Goal: Download file/media

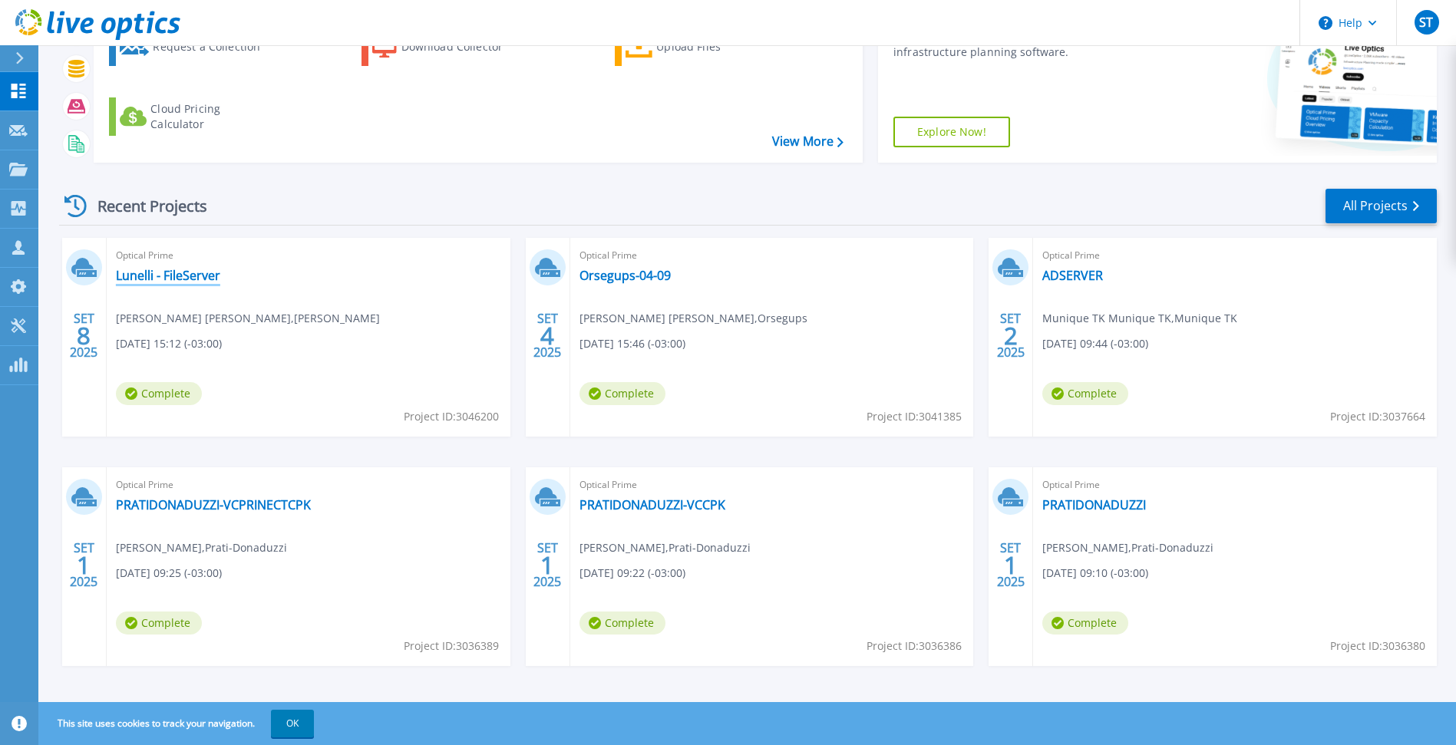
scroll to position [170, 0]
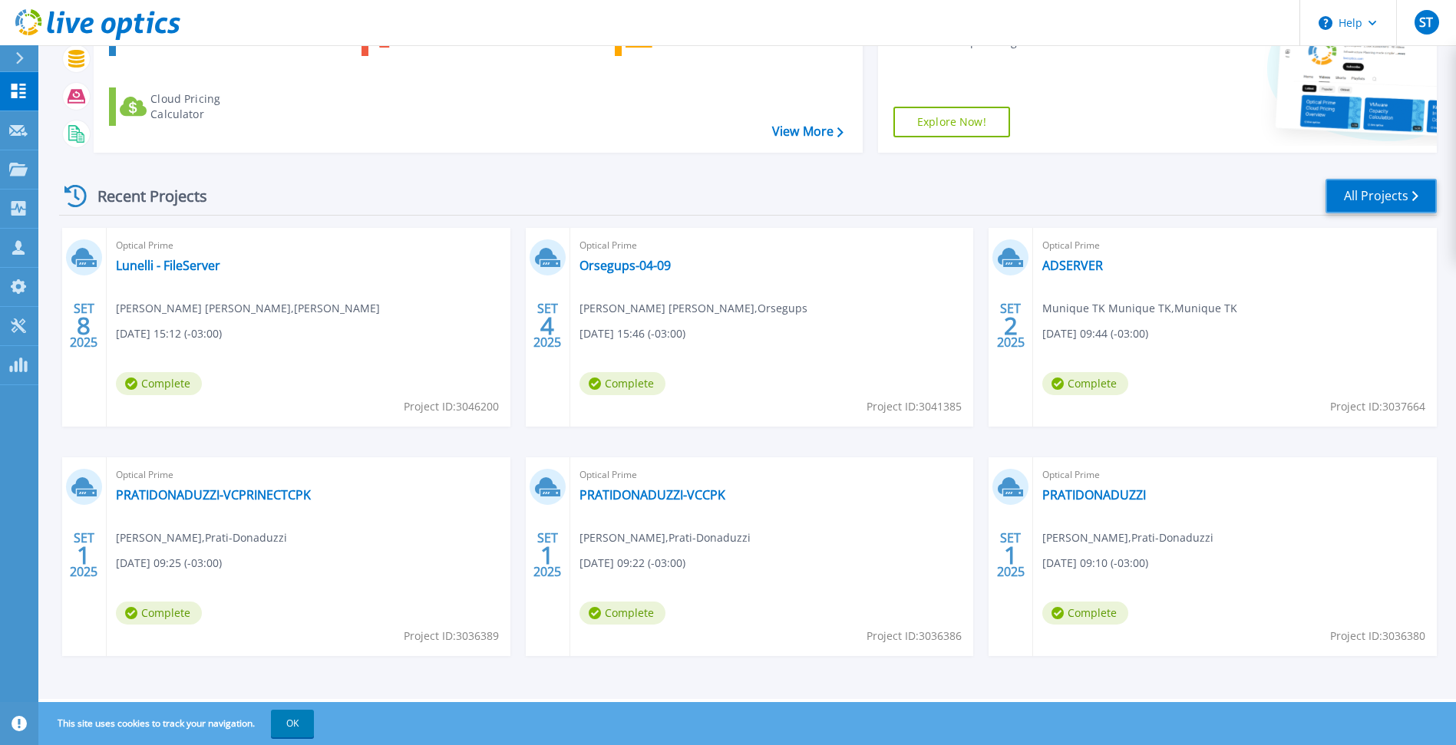
click at [1355, 186] on link "All Projects" at bounding box center [1381, 196] width 111 height 35
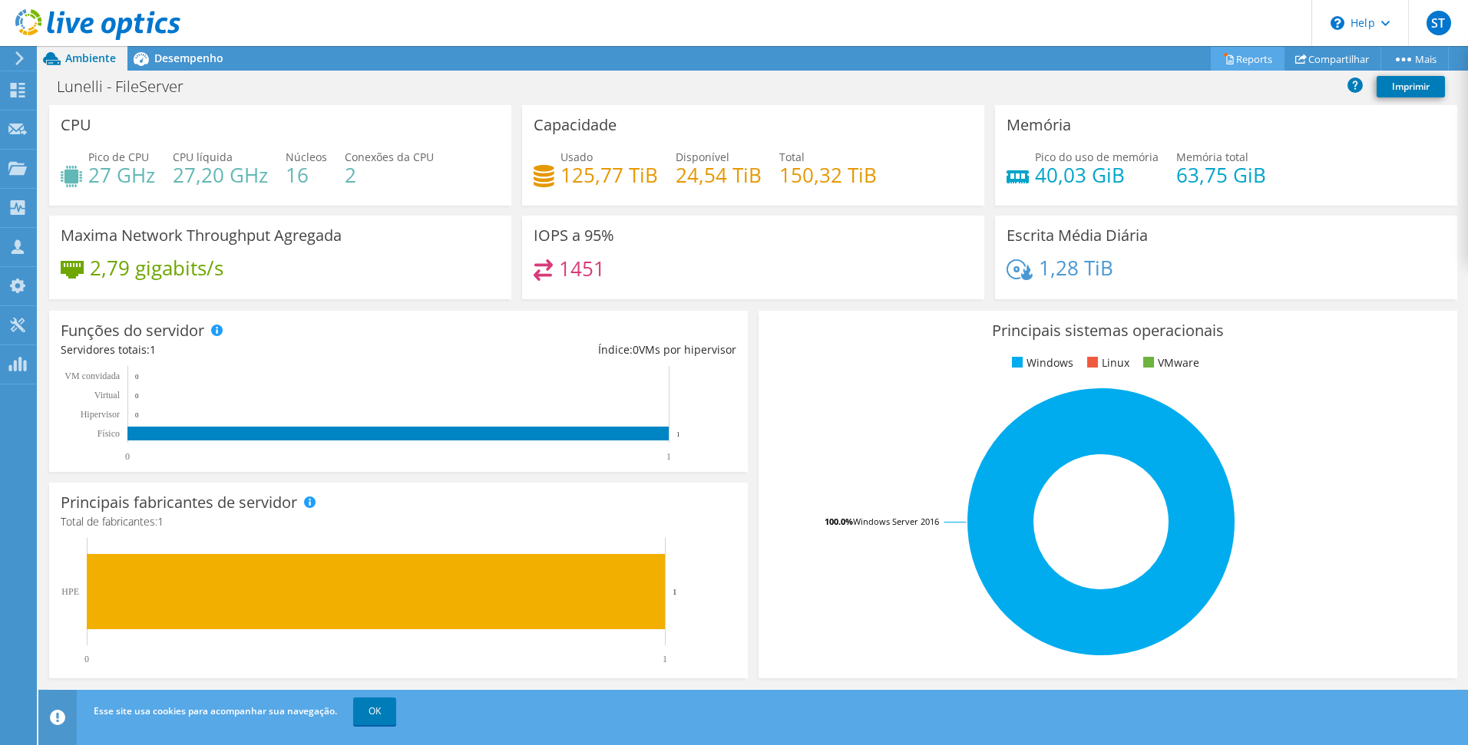
click at [1223, 56] on icon at bounding box center [1229, 59] width 12 height 12
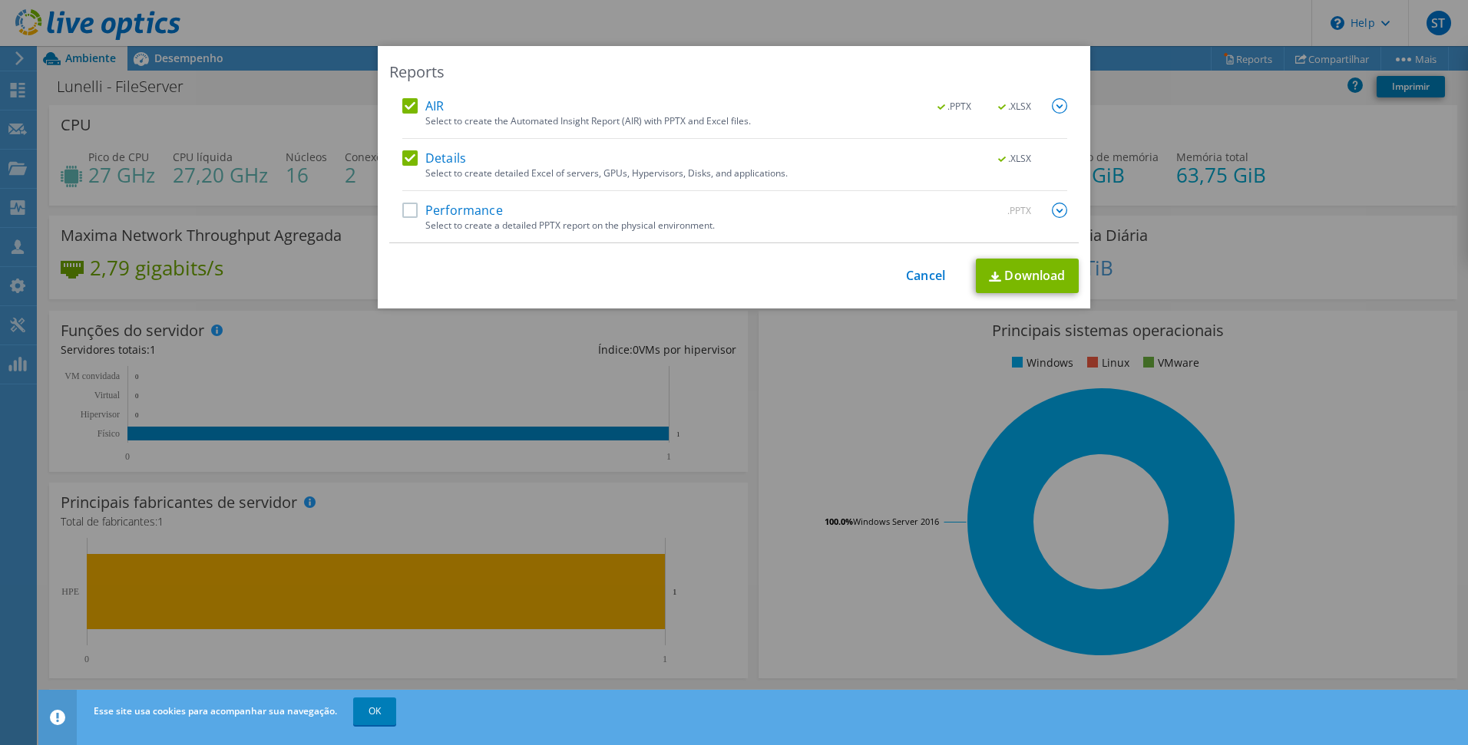
click at [438, 159] on label "Details" at bounding box center [434, 157] width 64 height 15
click at [0, 0] on input "Details" at bounding box center [0, 0] width 0 height 0
click at [409, 91] on div "Reports AIR .PPTX .XLSX Select to create the Automated Insight Report (AIR) wit…" at bounding box center [734, 177] width 712 height 263
click at [411, 102] on label "AIR" at bounding box center [422, 105] width 41 height 15
click at [0, 0] on input "AIR" at bounding box center [0, 0] width 0 height 0
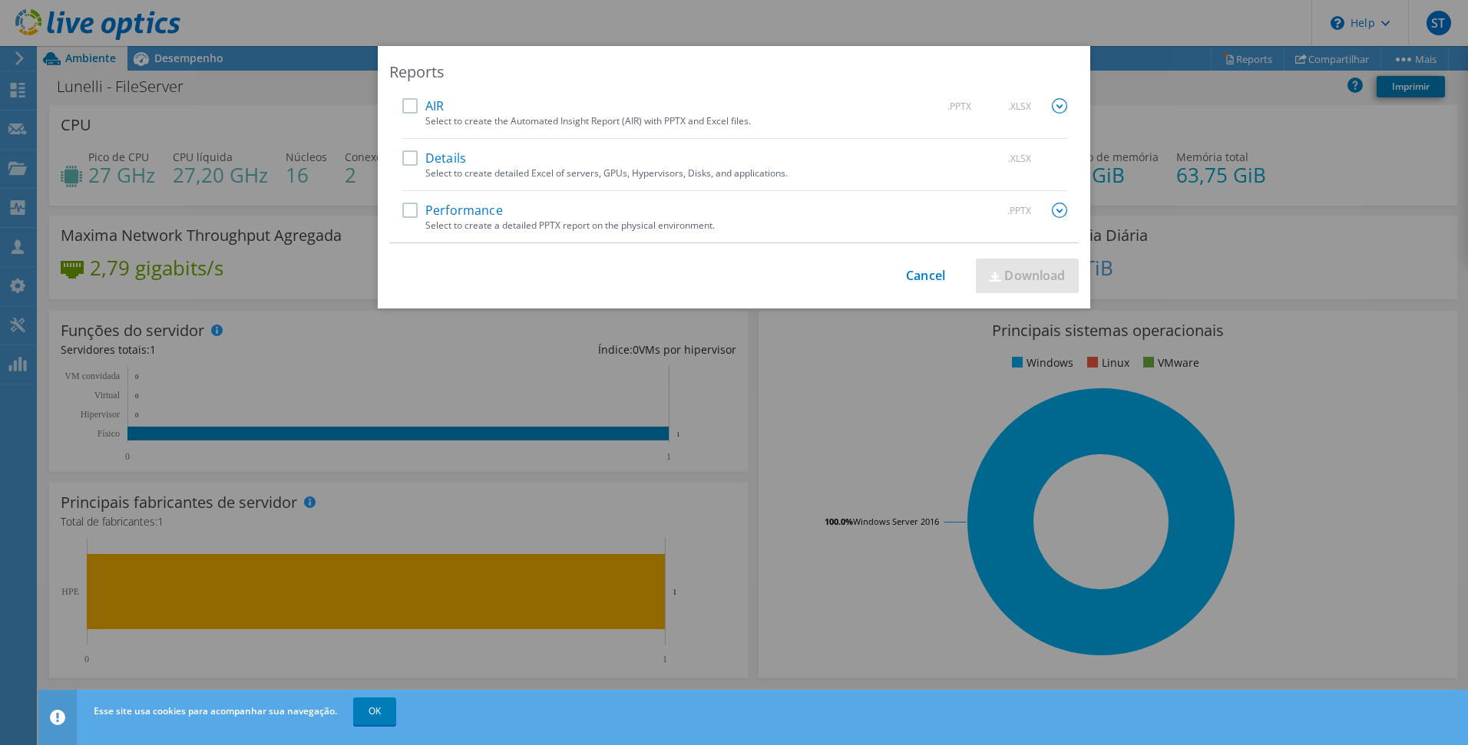
click at [851, 120] on div "Select to create the Automated Insight Report (AIR) with PPTX and Excel files." at bounding box center [746, 121] width 642 height 11
click at [1052, 104] on img at bounding box center [1059, 105] width 15 height 15
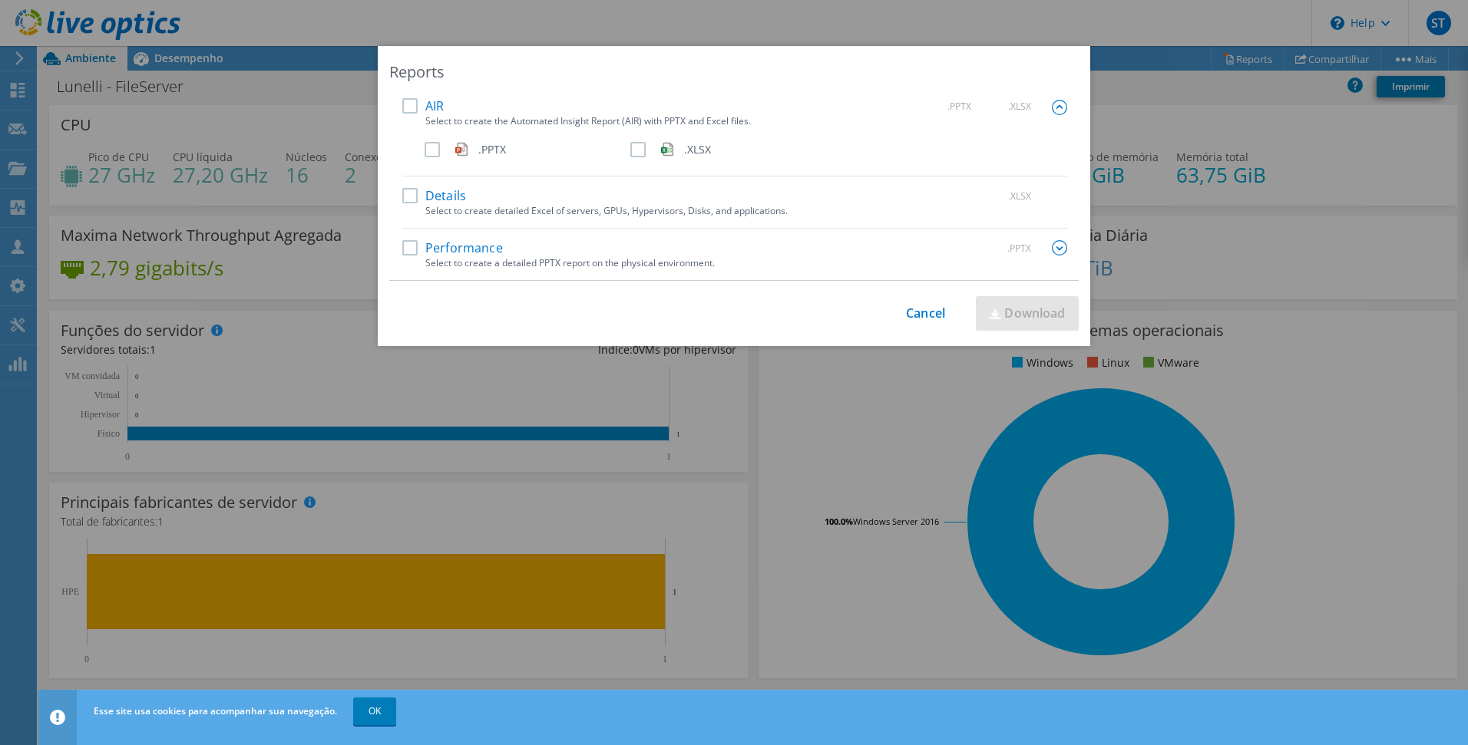
click at [455, 152] on img at bounding box center [461, 149] width 12 height 16
click at [0, 0] on input ".PPTX" at bounding box center [0, 0] width 0 height 0
click at [444, 245] on label "Performance" at bounding box center [452, 247] width 101 height 15
click at [0, 0] on input "Performance" at bounding box center [0, 0] width 0 height 0
click at [1014, 305] on link "Download" at bounding box center [1027, 313] width 103 height 35
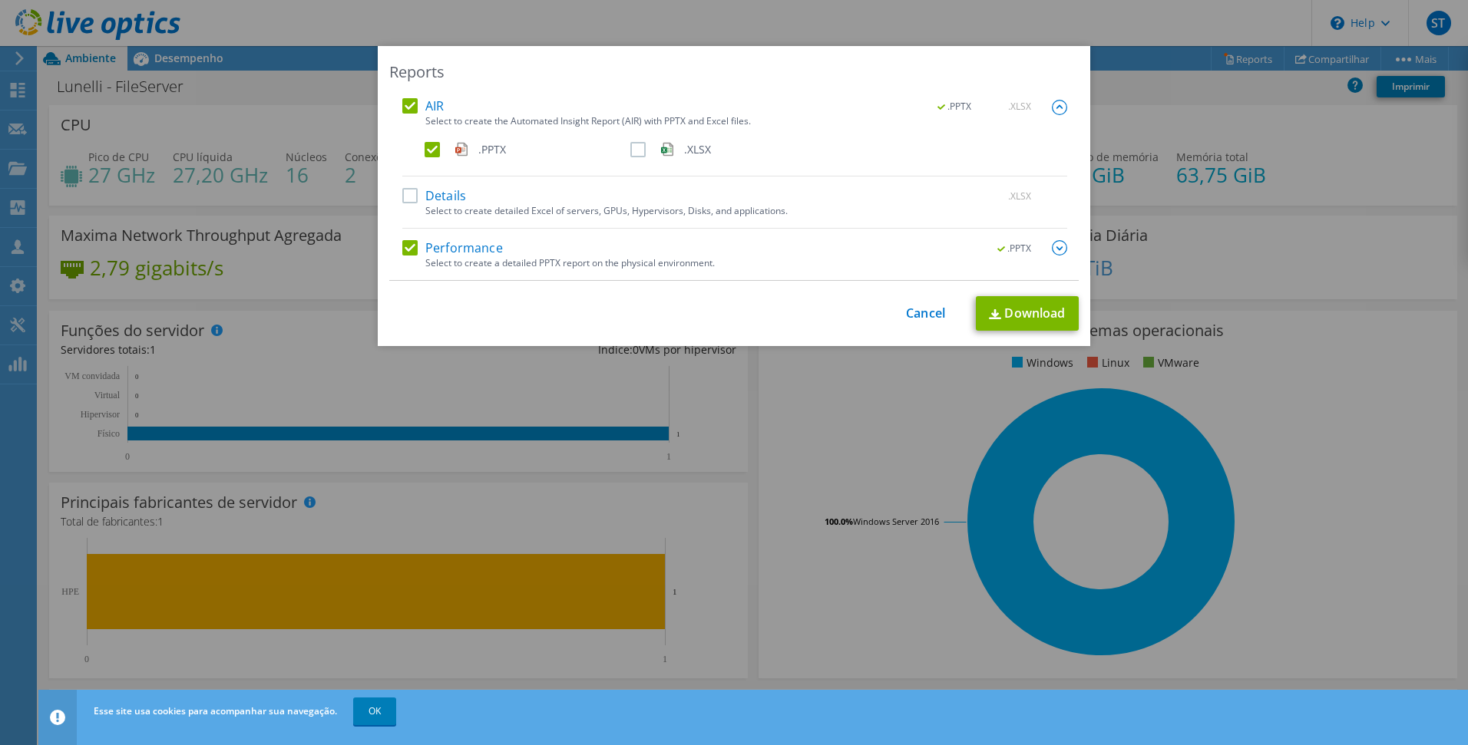
click at [1045, 243] on div ".PPTX" at bounding box center [1022, 248] width 89 height 17
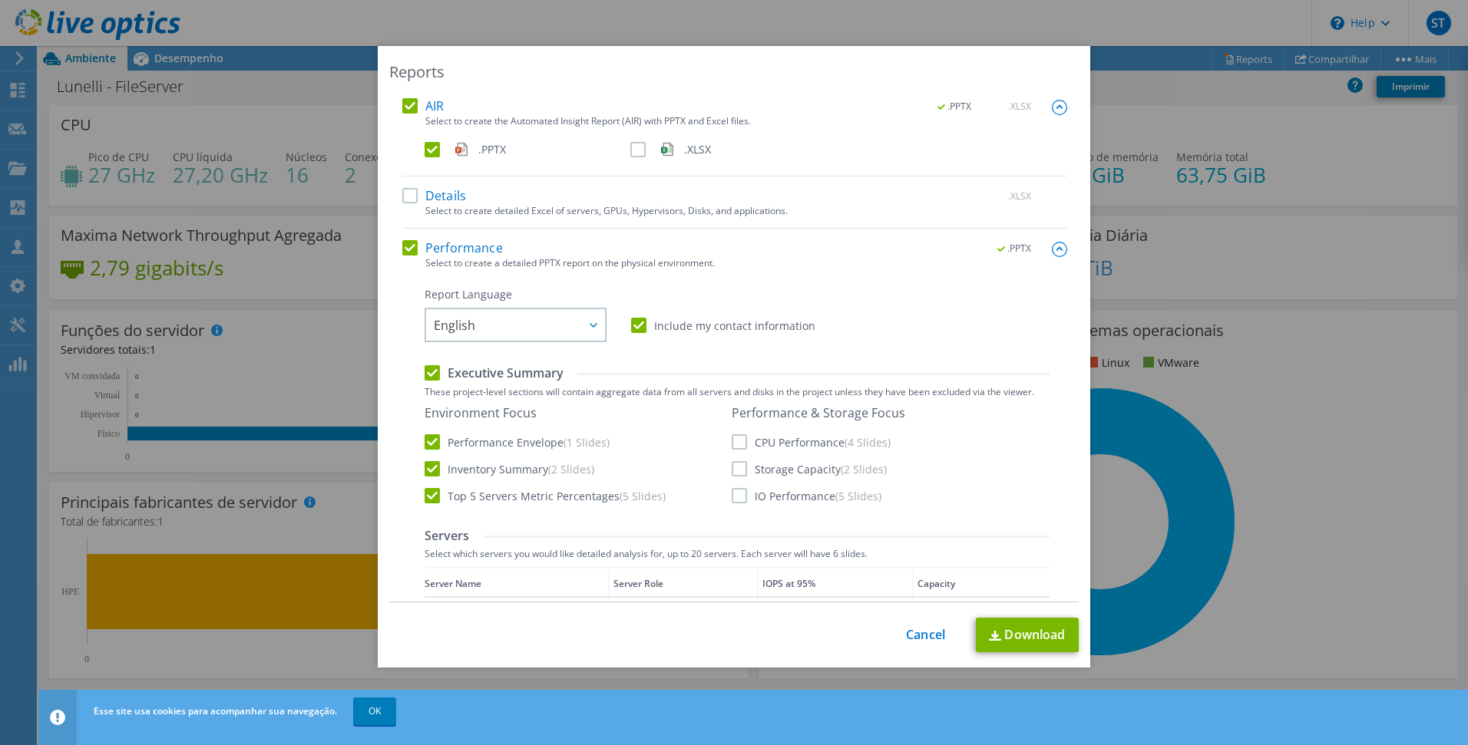
click at [950, 649] on div "This process may take a while, please wait... Cancel Download" at bounding box center [733, 635] width 689 height 35
click at [924, 636] on link "Cancel" at bounding box center [925, 635] width 39 height 15
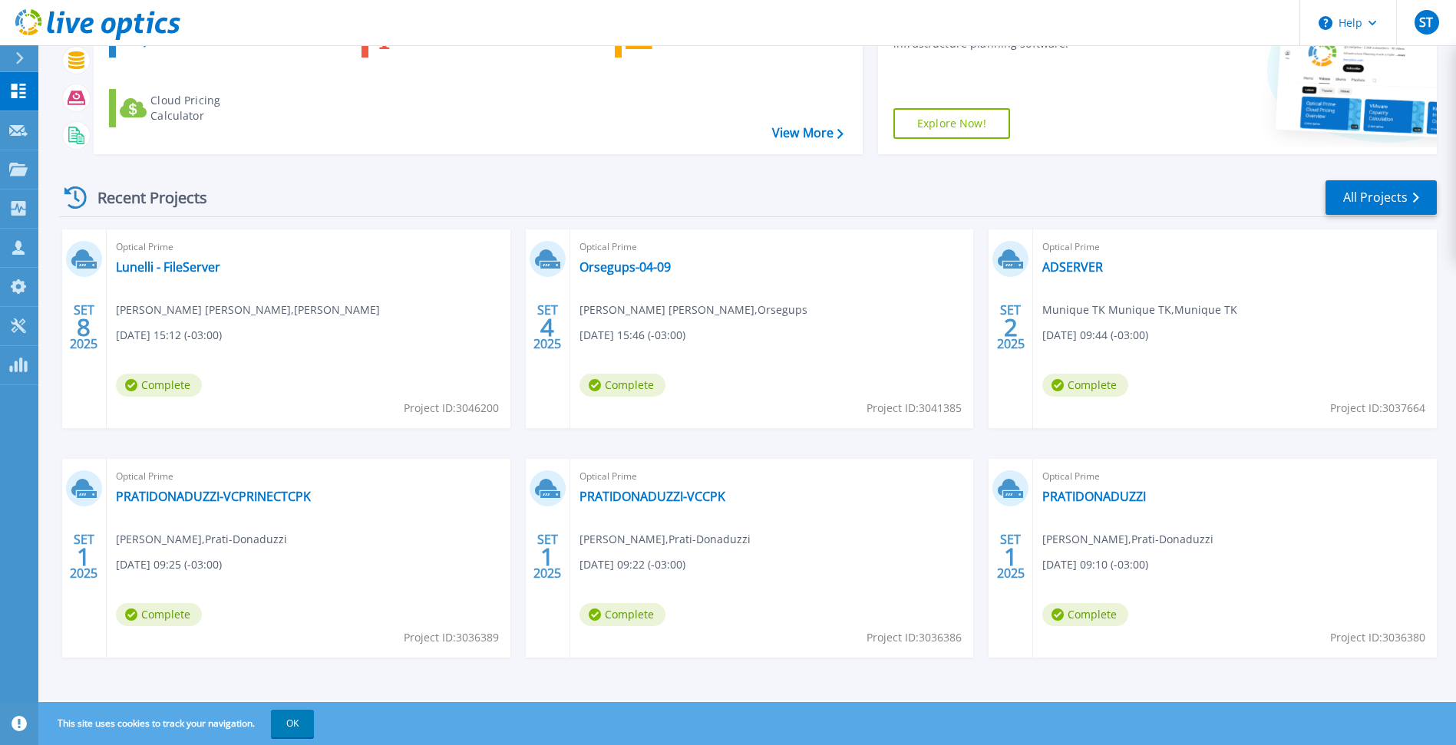
scroll to position [170, 0]
click at [1332, 190] on link "All Projects" at bounding box center [1381, 196] width 111 height 35
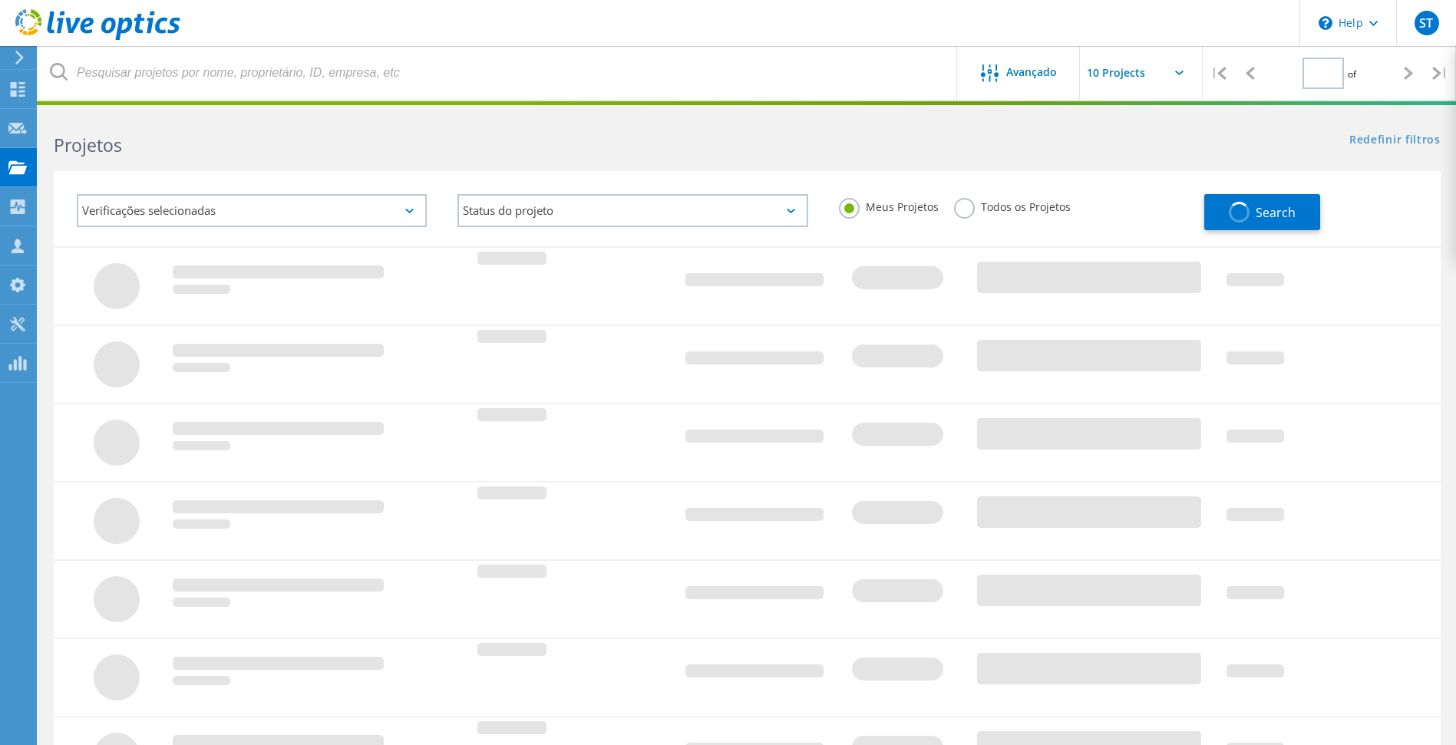
type input "1"
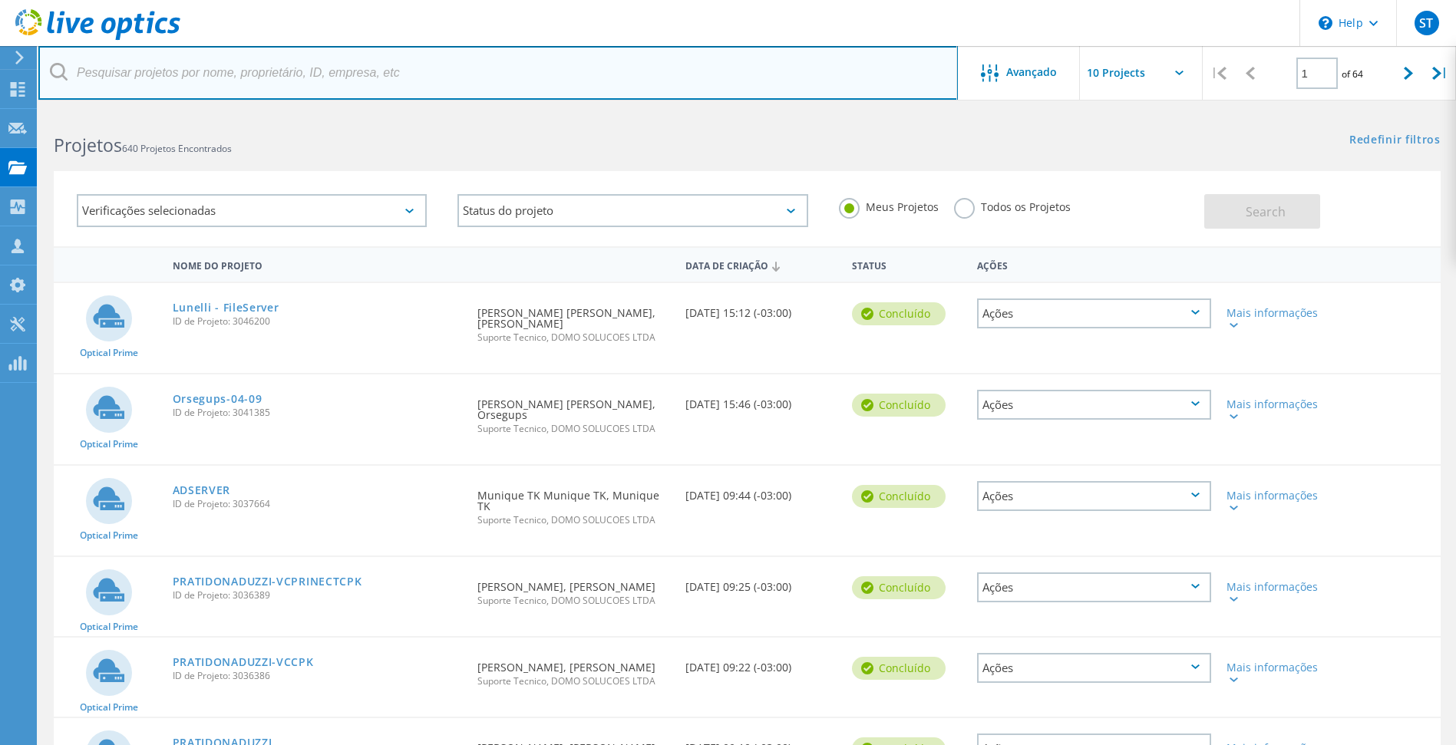
click at [253, 81] on input "text" at bounding box center [498, 73] width 920 height 54
type input "[PERSON_NAME]"
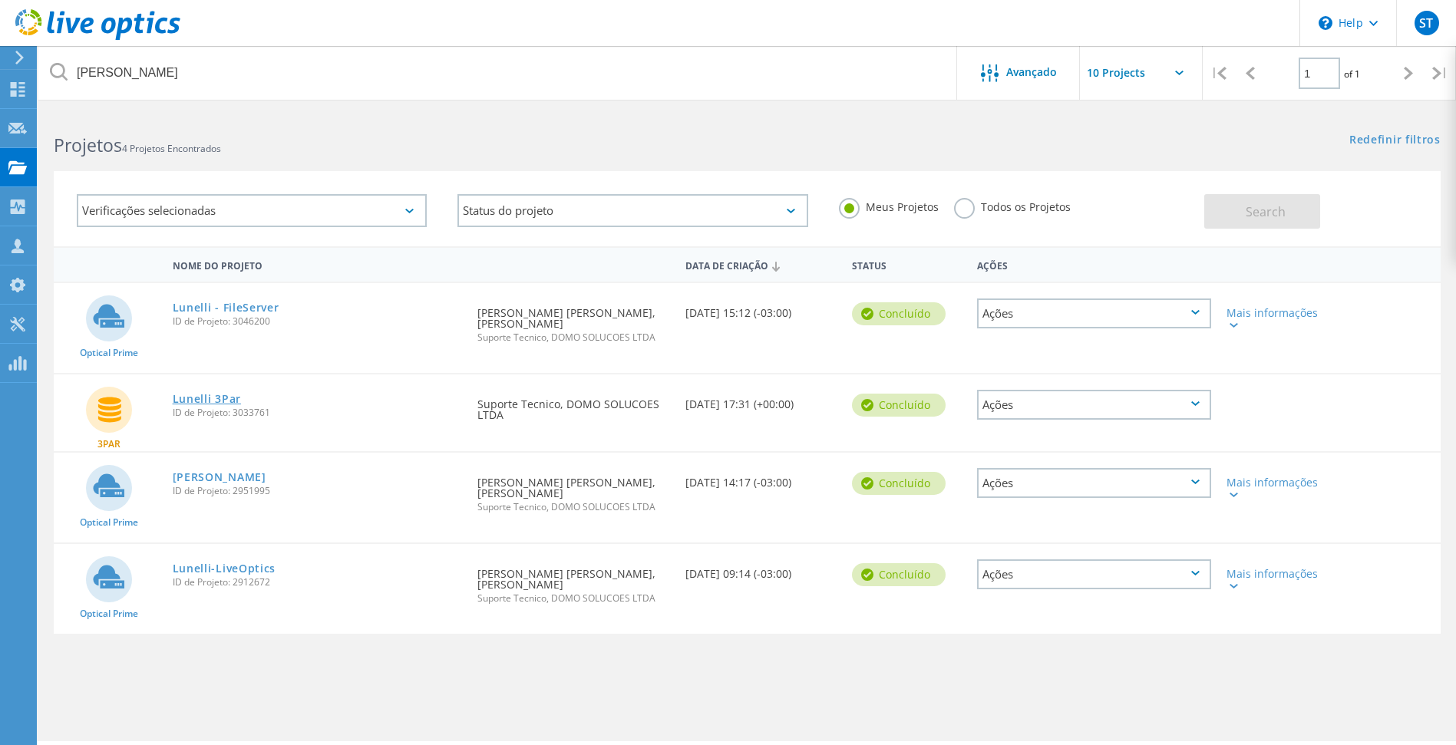
click at [206, 394] on link "Lunelli 3Par" at bounding box center [207, 399] width 68 height 11
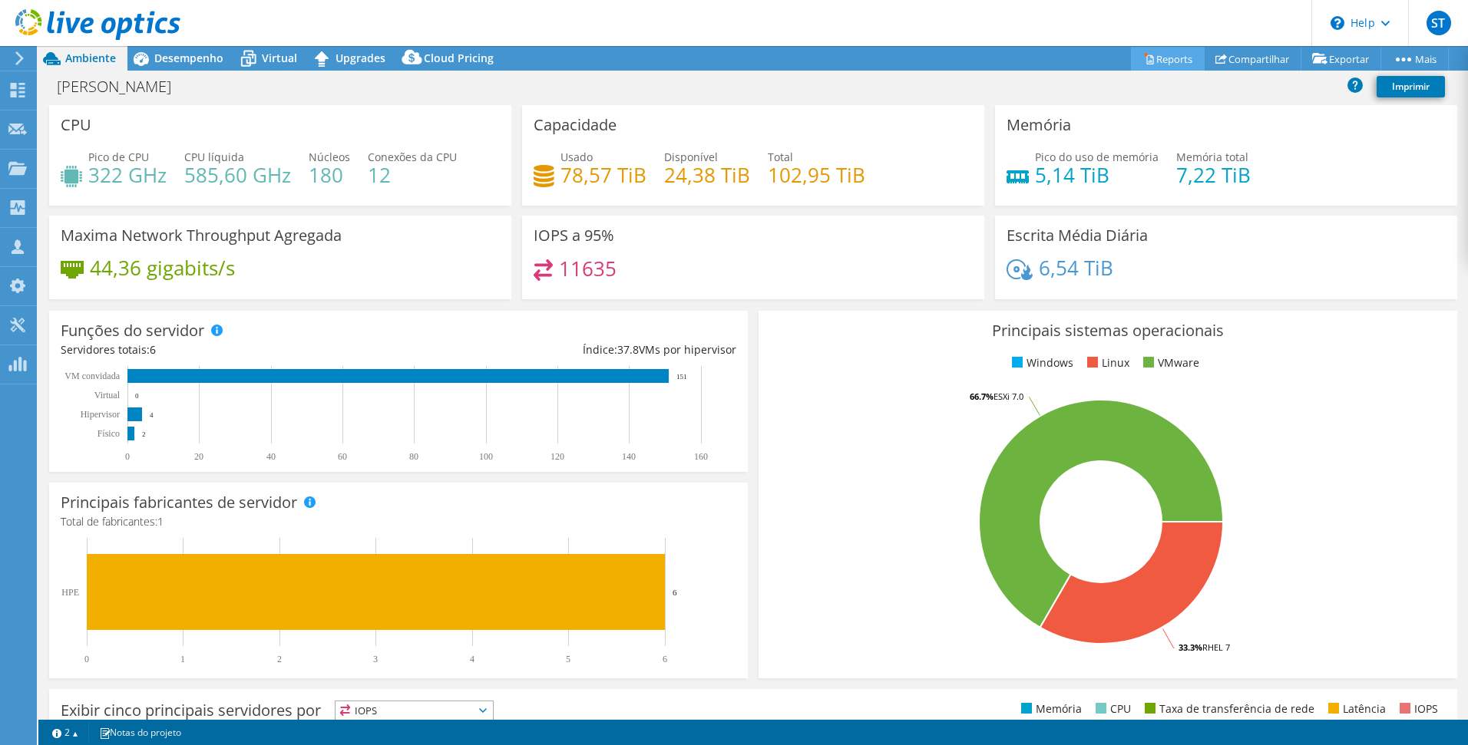
click at [1150, 51] on link "Reports" at bounding box center [1168, 59] width 74 height 24
select select "SouthAmerica"
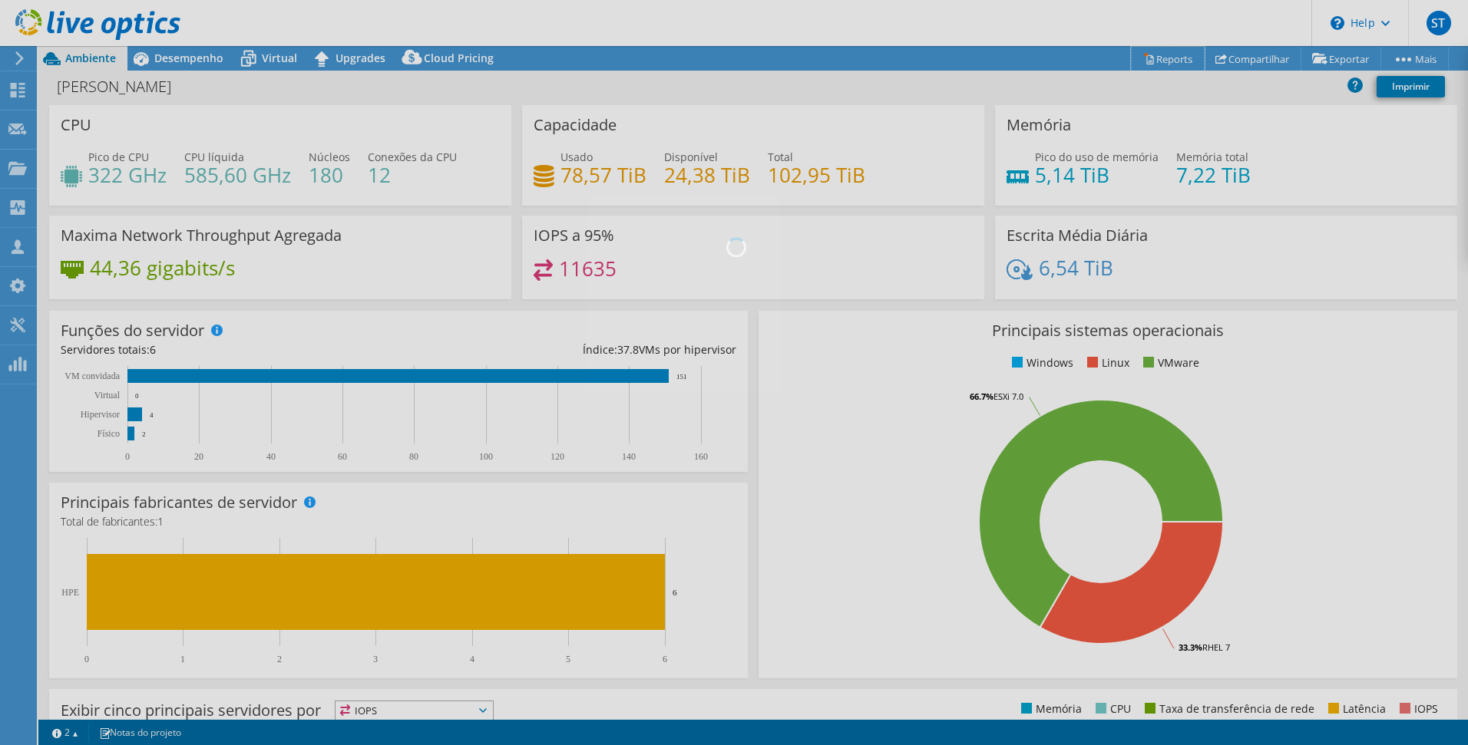
select select "SouthAmerica"
select select "USD"
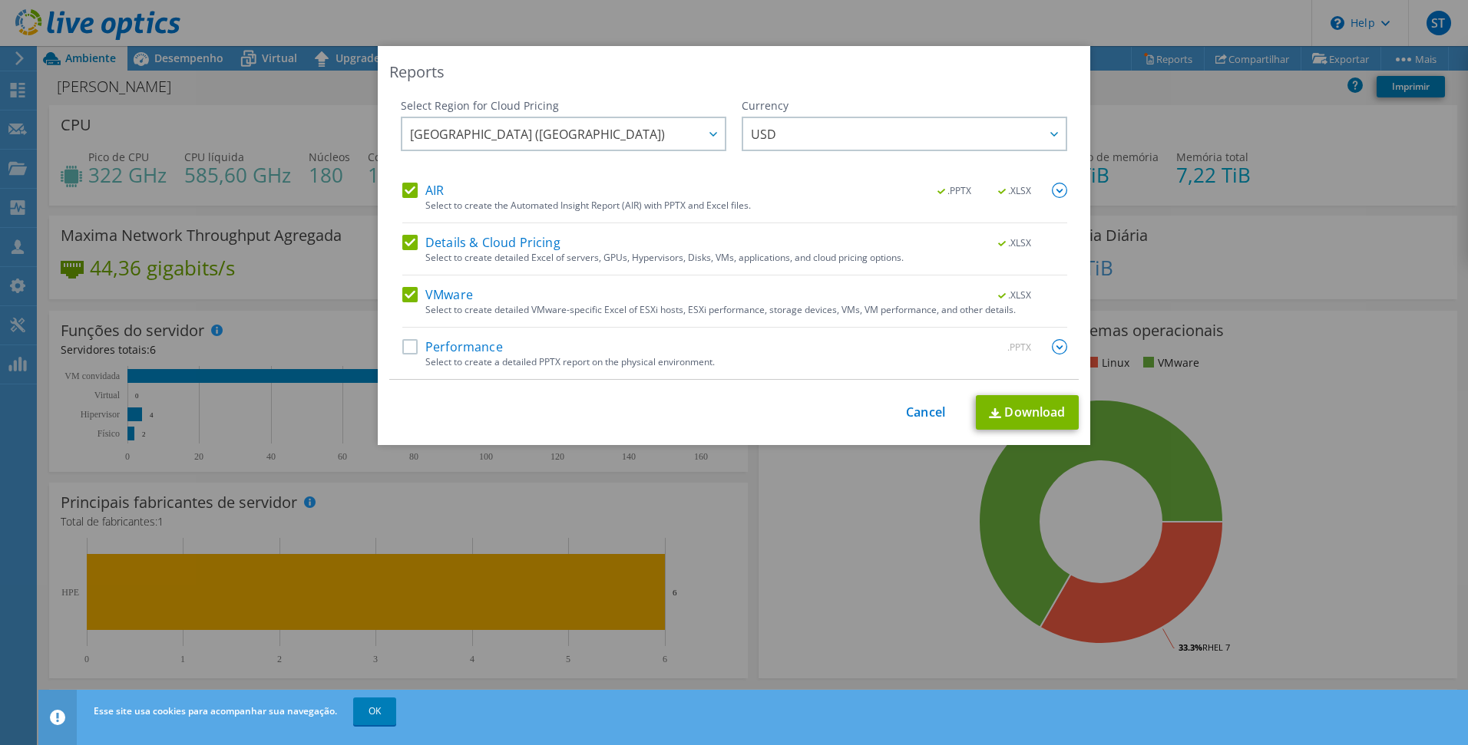
click at [436, 246] on label "Details & Cloud Pricing" at bounding box center [481, 242] width 158 height 15
click at [0, 0] on input "Details & Cloud Pricing" at bounding box center [0, 0] width 0 height 0
click at [439, 343] on label "Performance" at bounding box center [452, 346] width 101 height 15
click at [0, 0] on input "Performance" at bounding box center [0, 0] width 0 height 0
click at [448, 292] on label "VMware" at bounding box center [437, 294] width 71 height 15
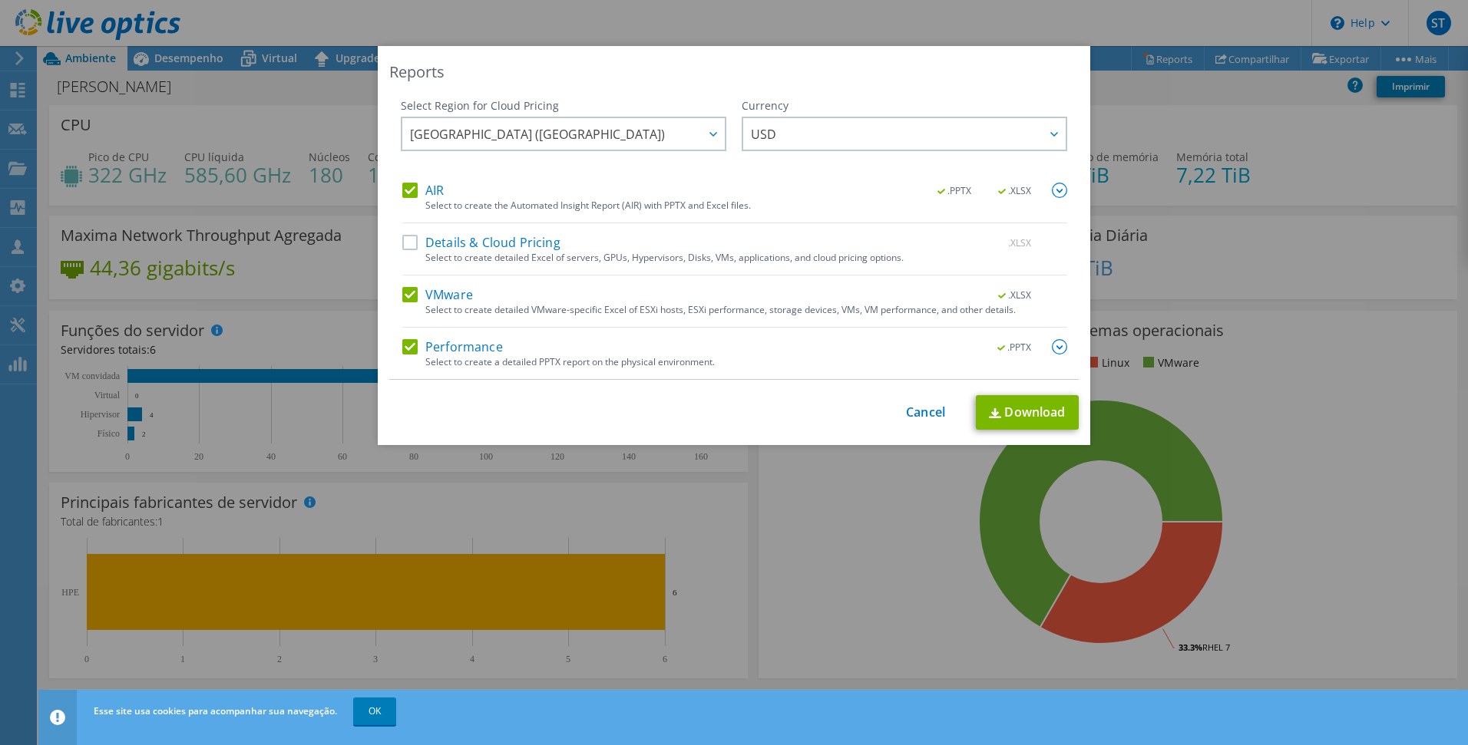
click at [0, 0] on input "VMware" at bounding box center [0, 0] width 0 height 0
click at [1029, 420] on link "Download" at bounding box center [1027, 412] width 103 height 35
click at [923, 406] on link "Cancel" at bounding box center [925, 412] width 39 height 15
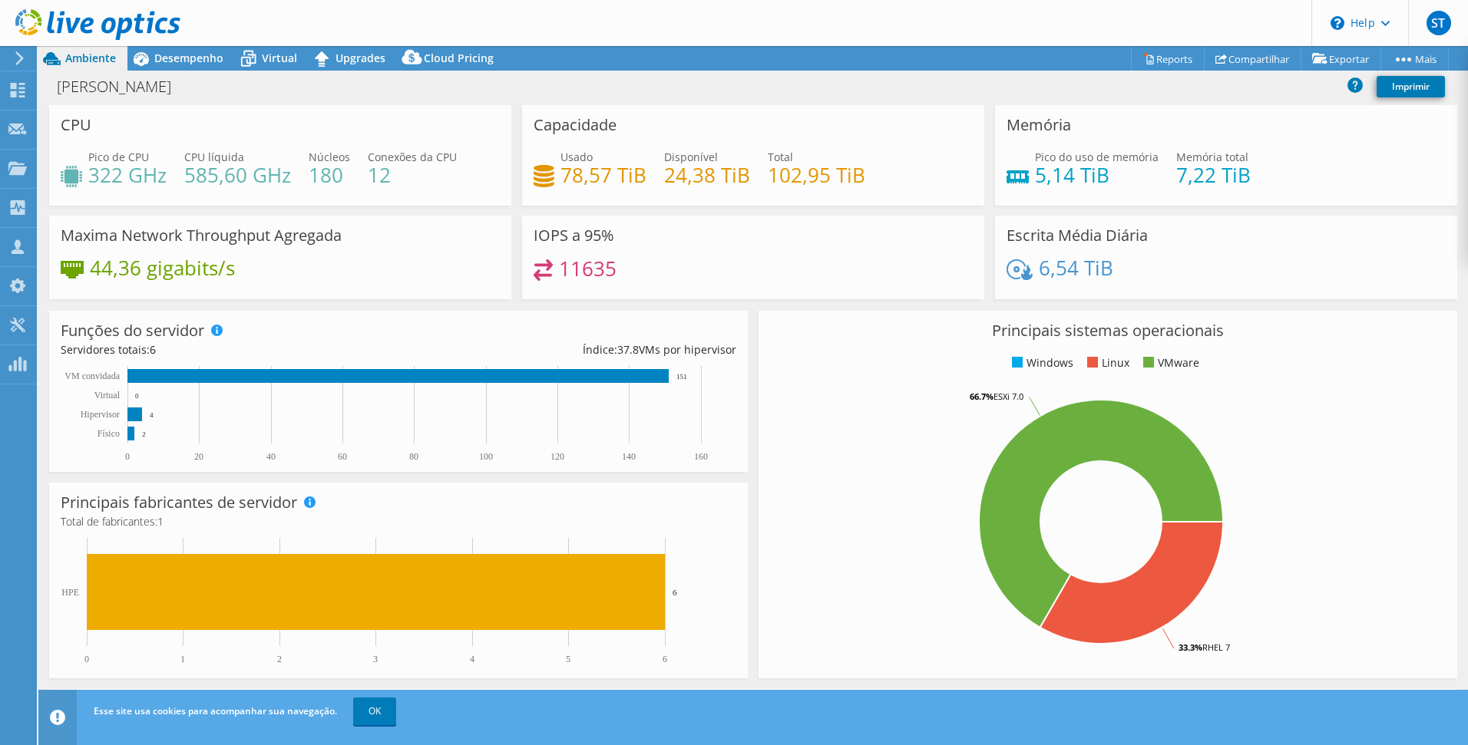
click at [196, 71] on div "Este projeto foi arquivado. Nenhuma alteração pode ser feita, e os gráficos e a…" at bounding box center [752, 395] width 1429 height 699
click at [194, 64] on span "Desempenho" at bounding box center [188, 58] width 69 height 15
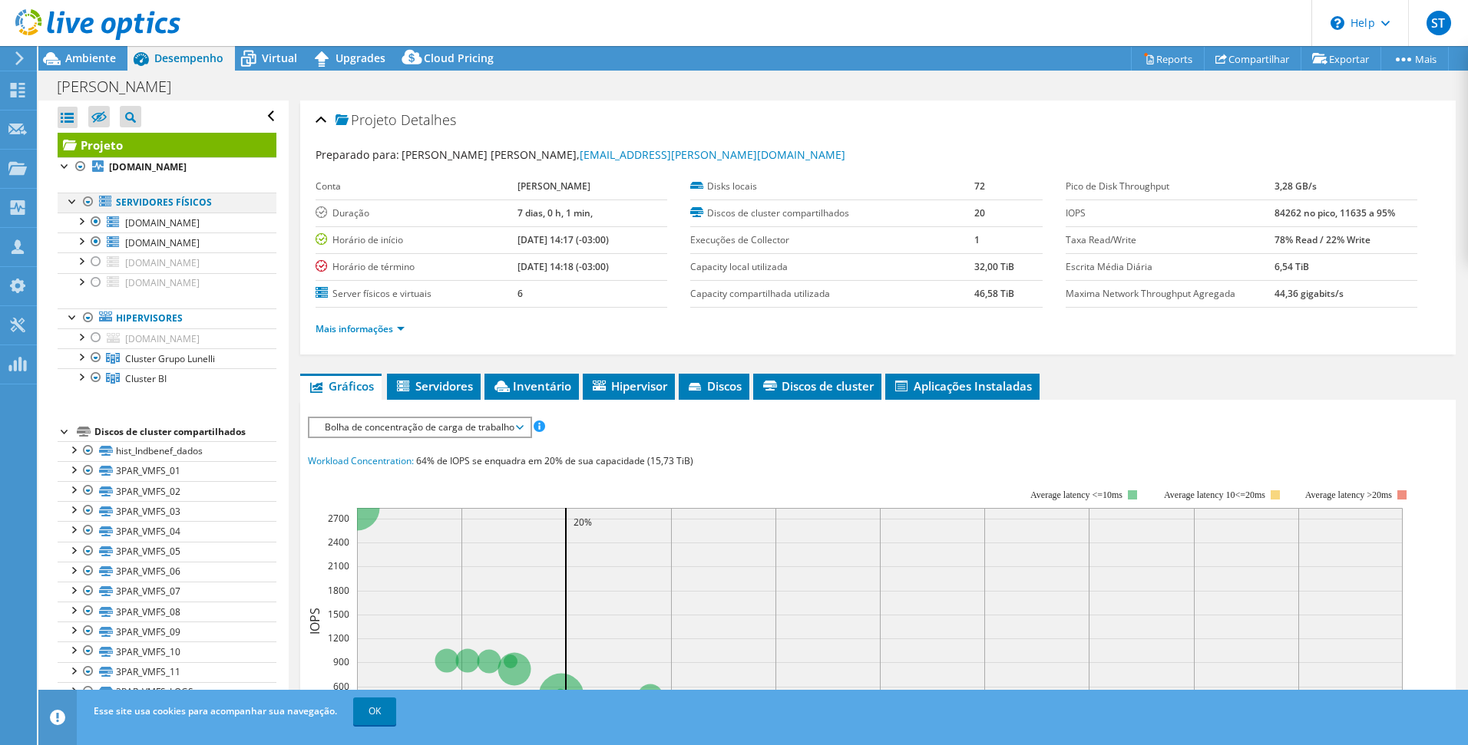
click at [84, 205] on div at bounding box center [88, 202] width 15 height 18
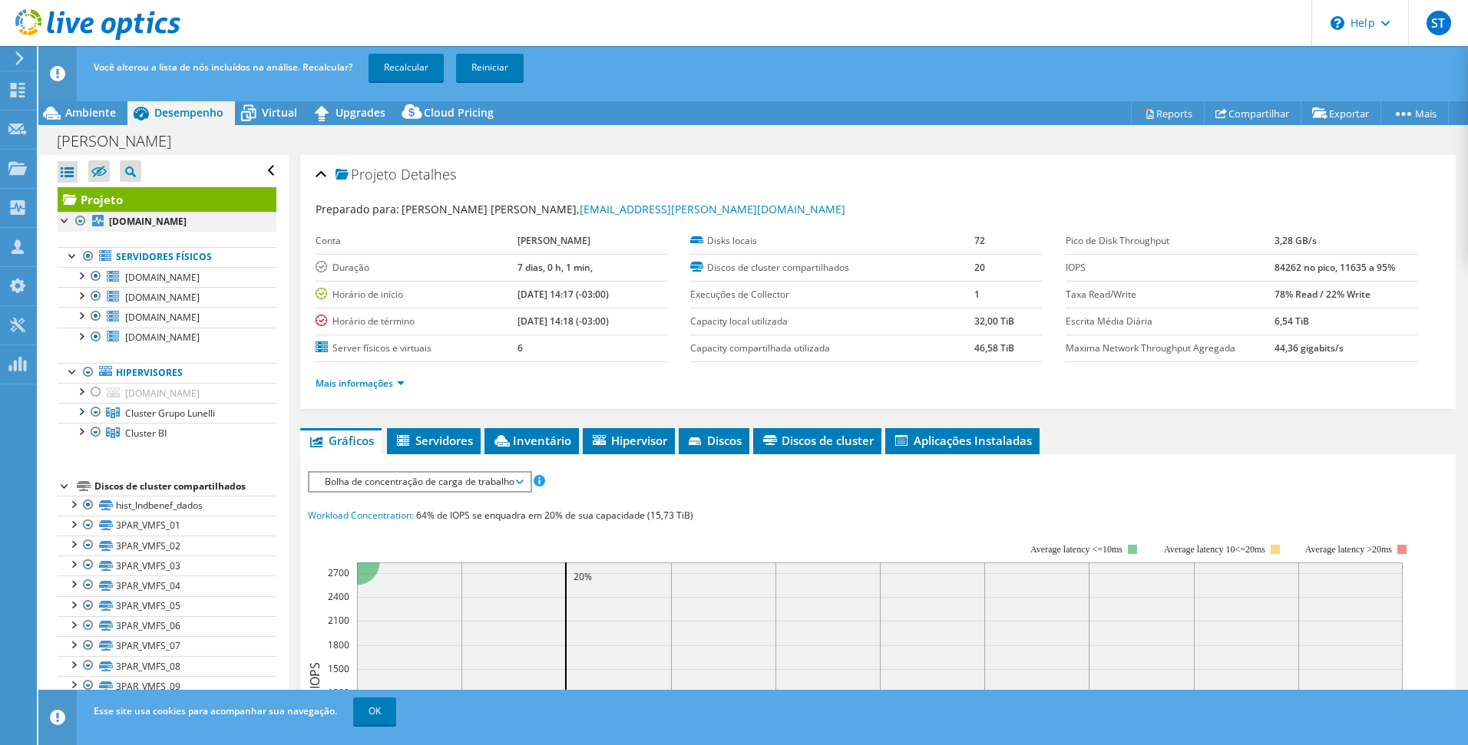
click at [84, 220] on div at bounding box center [80, 221] width 15 height 18
click at [405, 68] on link "Recalcular" at bounding box center [405, 68] width 75 height 28
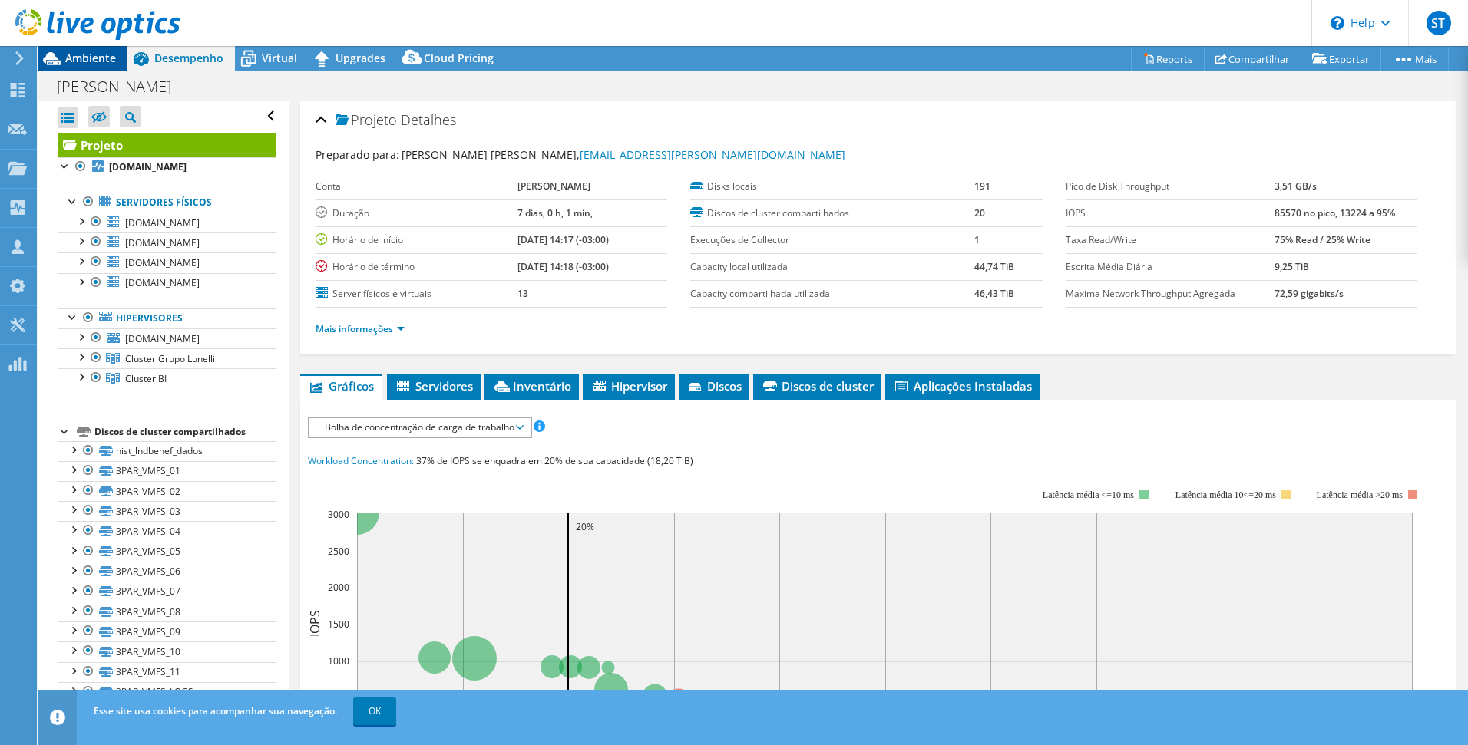
click at [52, 52] on icon at bounding box center [52, 58] width 18 height 13
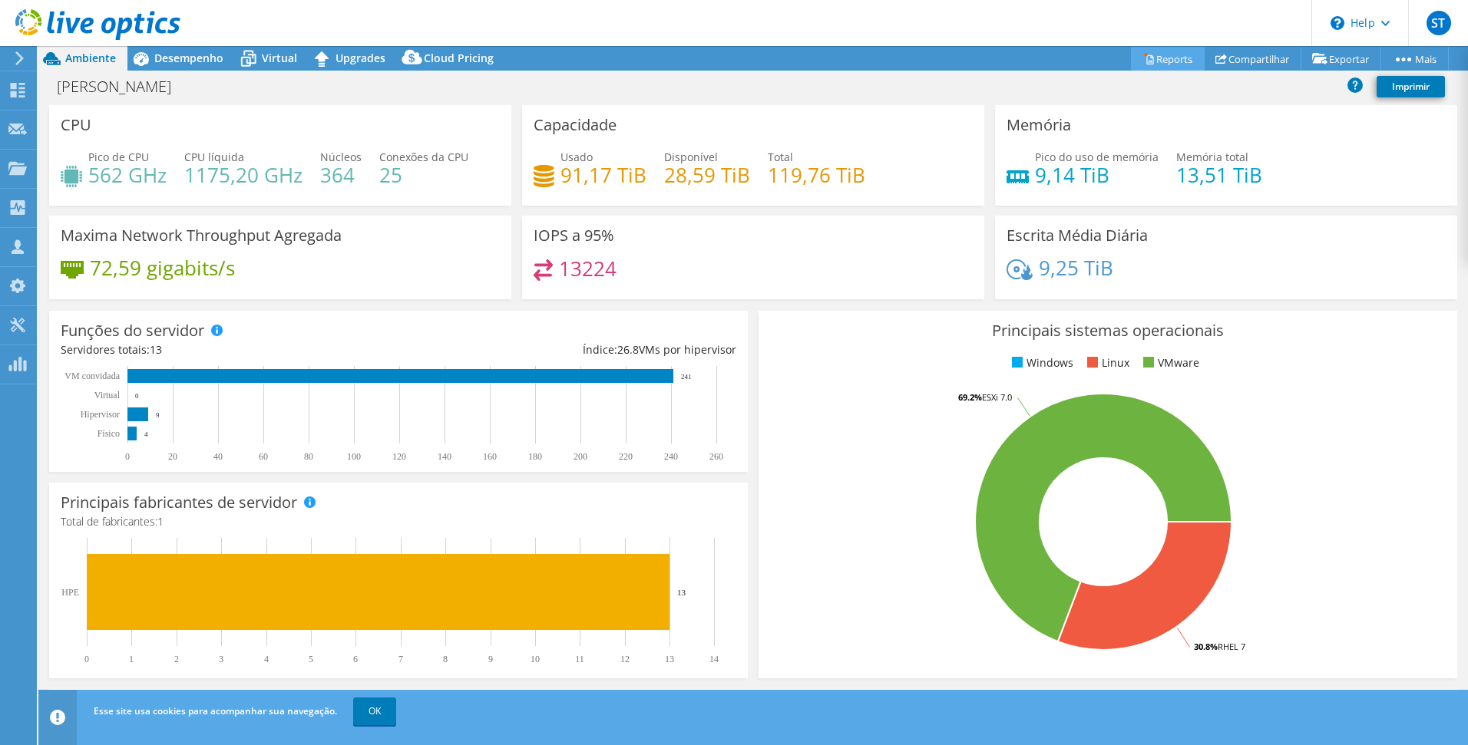
click at [1165, 61] on link "Reports" at bounding box center [1168, 59] width 74 height 24
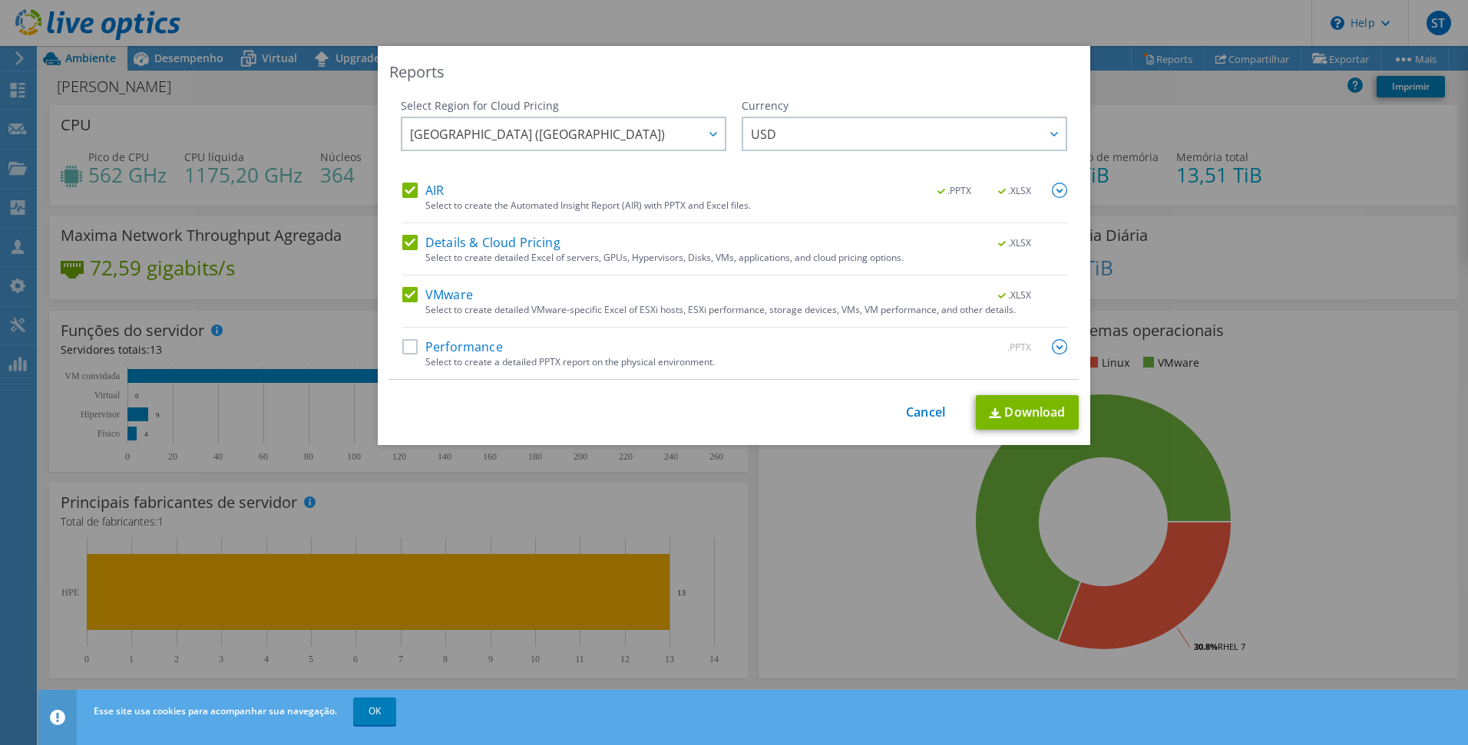
click at [498, 236] on label "Details & Cloud Pricing" at bounding box center [481, 242] width 158 height 15
click at [0, 0] on input "Details & Cloud Pricing" at bounding box center [0, 0] width 0 height 0
click at [469, 350] on label "Performance" at bounding box center [452, 346] width 101 height 15
click at [0, 0] on input "Performance" at bounding box center [0, 0] width 0 height 0
click at [426, 296] on label "VMware" at bounding box center [437, 294] width 71 height 15
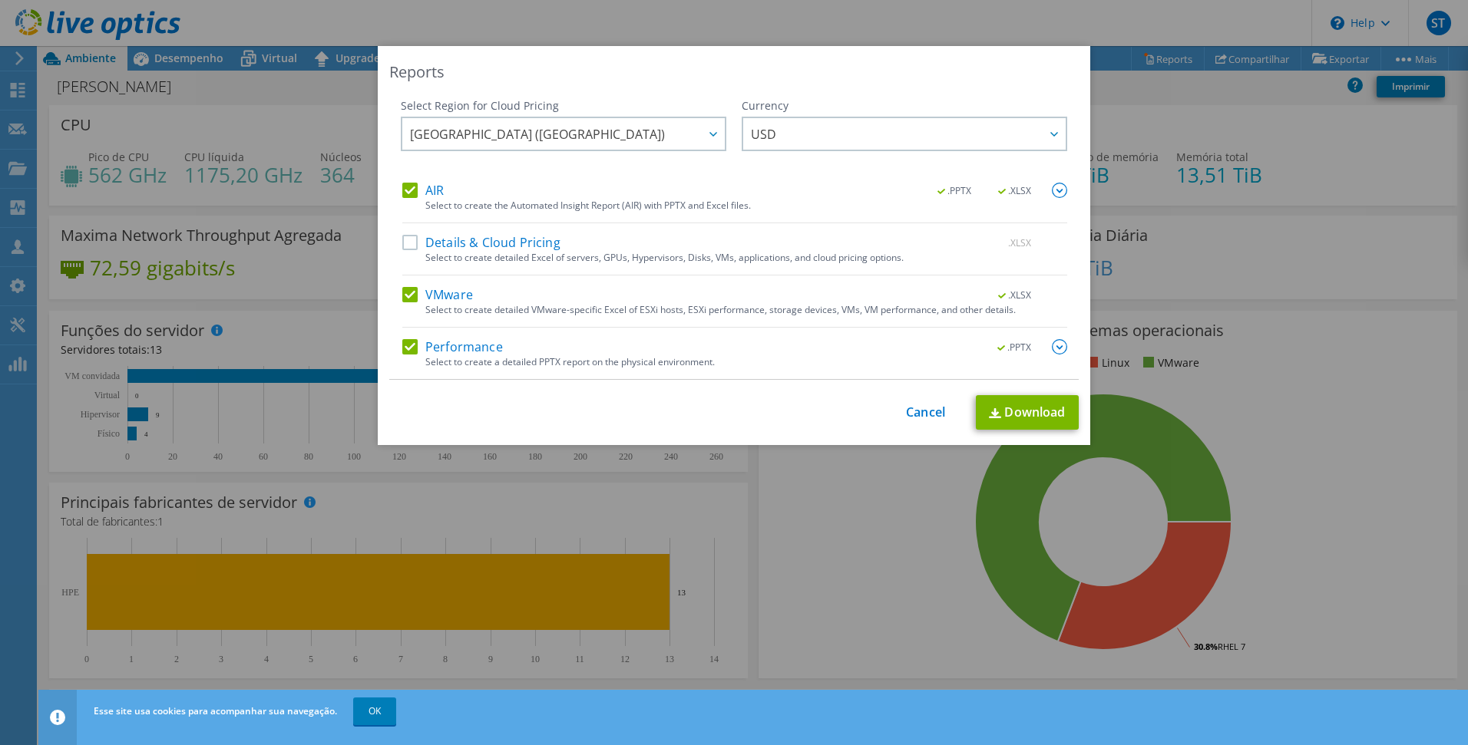
click at [0, 0] on input "VMware" at bounding box center [0, 0] width 0 height 0
click at [1025, 421] on link "Download" at bounding box center [1027, 412] width 103 height 35
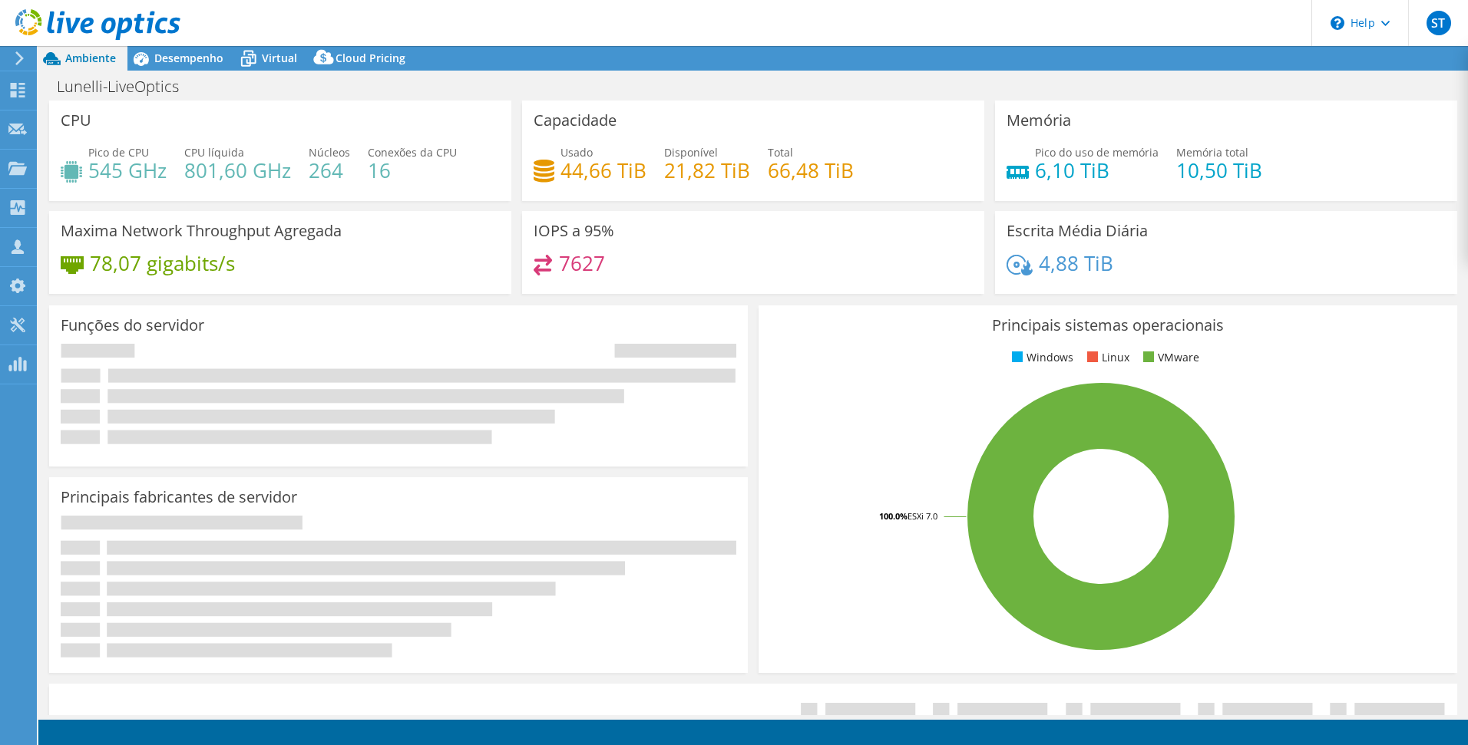
select select "USD"
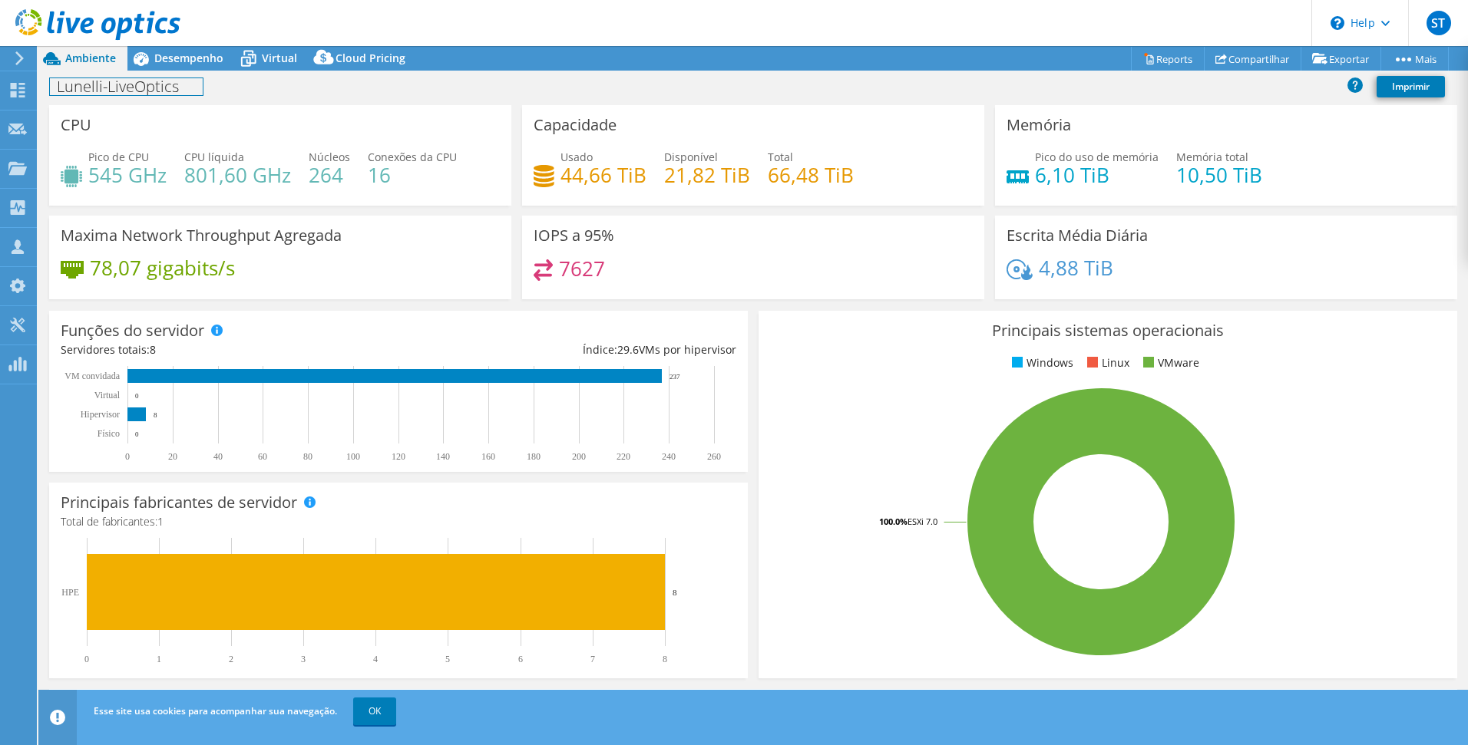
click at [148, 74] on div "Lunelli-LiveOptics Imprimir" at bounding box center [752, 86] width 1429 height 28
click at [164, 55] on span "Desempenho" at bounding box center [188, 58] width 69 height 15
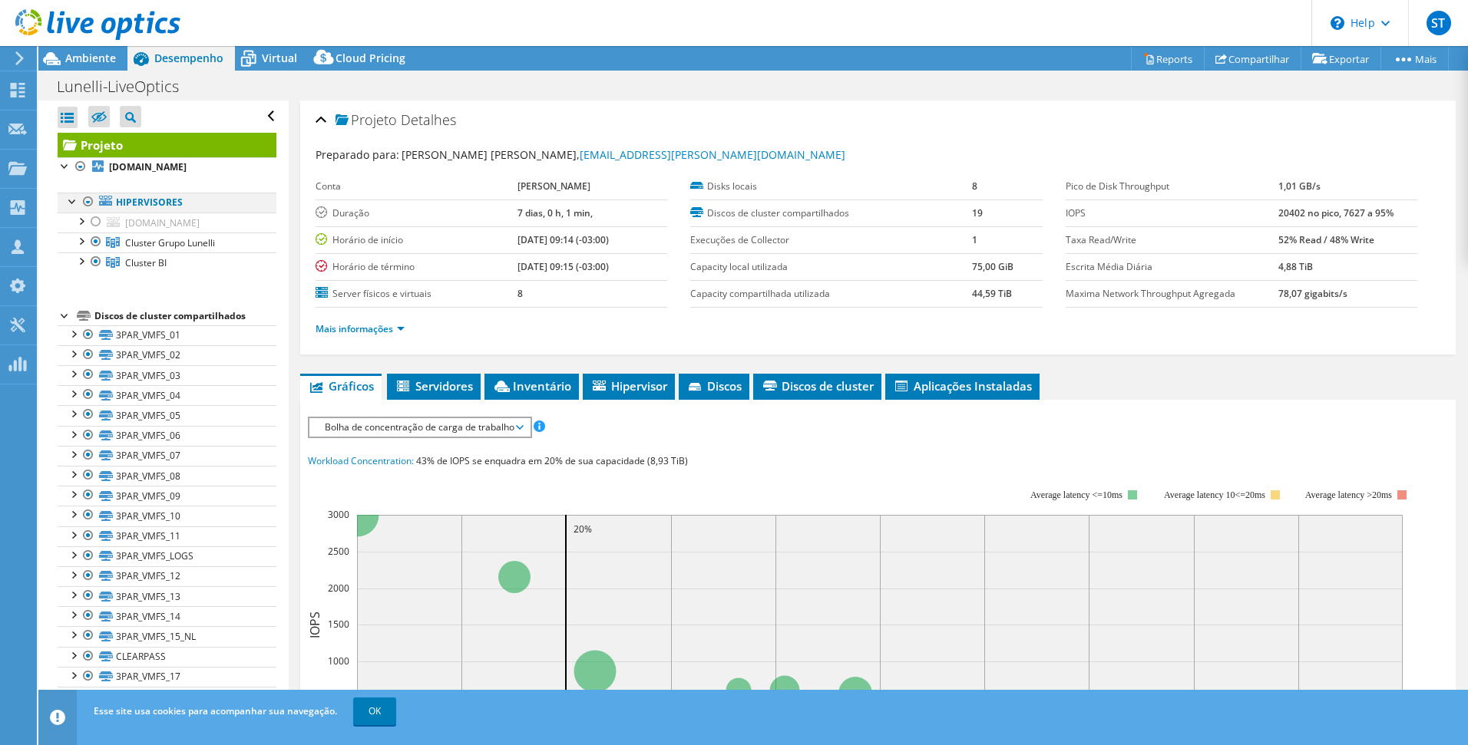
click at [88, 205] on div at bounding box center [88, 202] width 15 height 18
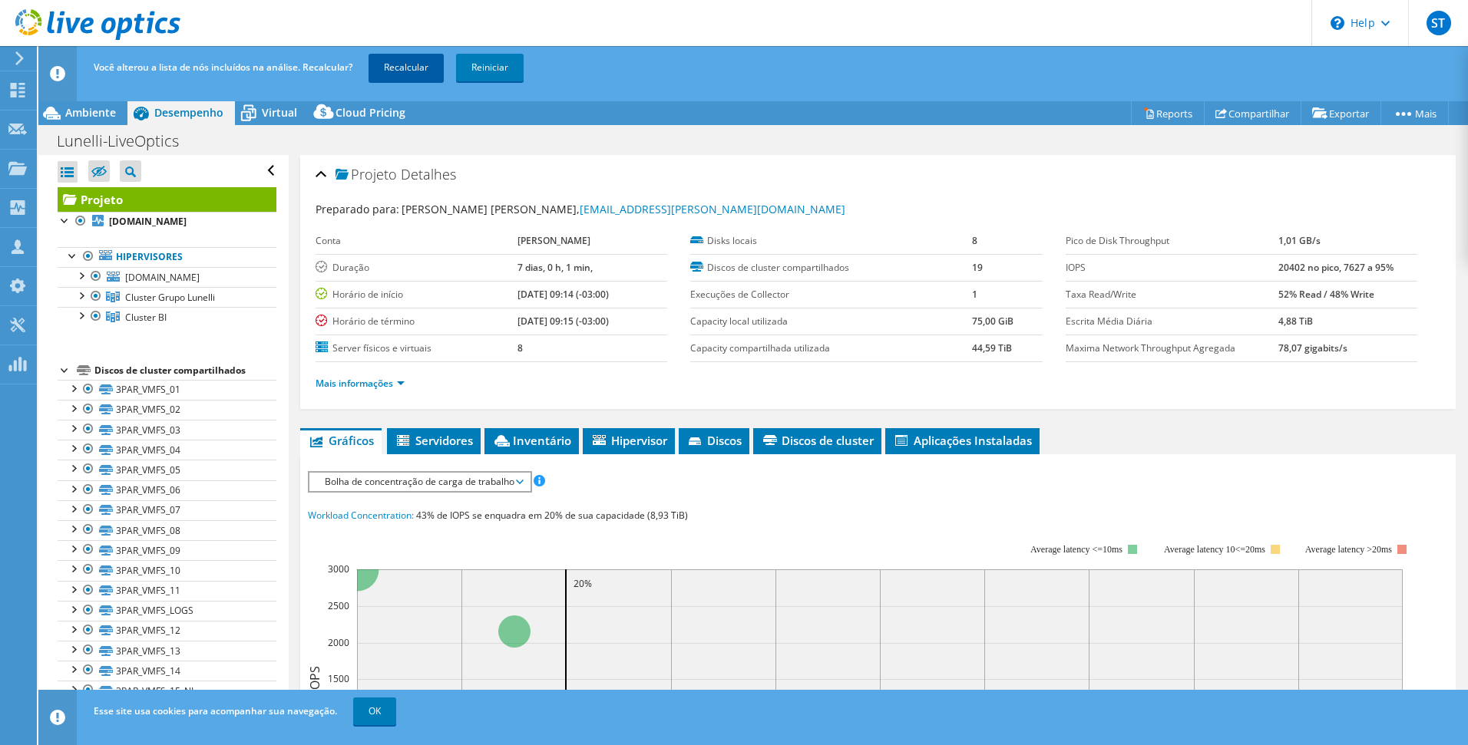
click at [386, 59] on link "Recalcular" at bounding box center [405, 68] width 75 height 28
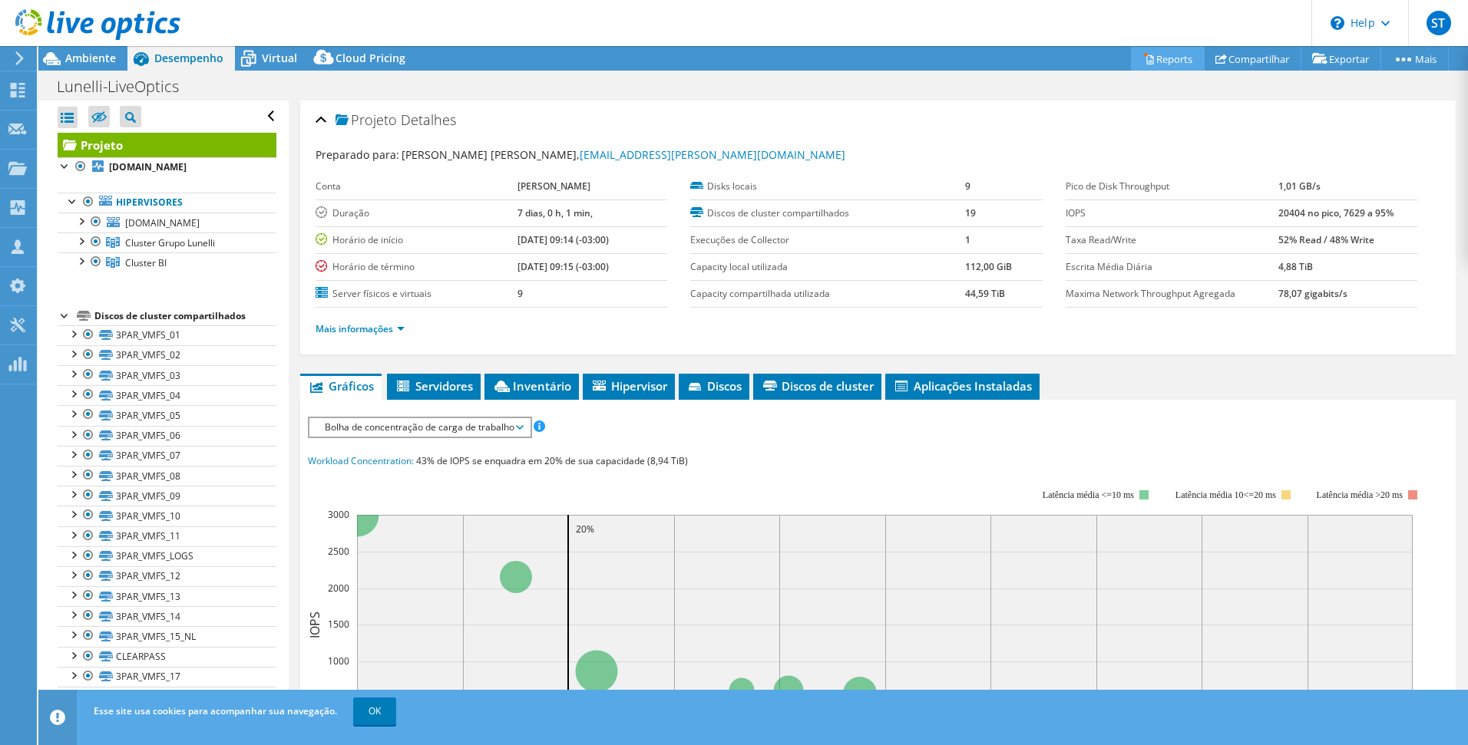
click at [1143, 57] on icon at bounding box center [1149, 59] width 12 height 12
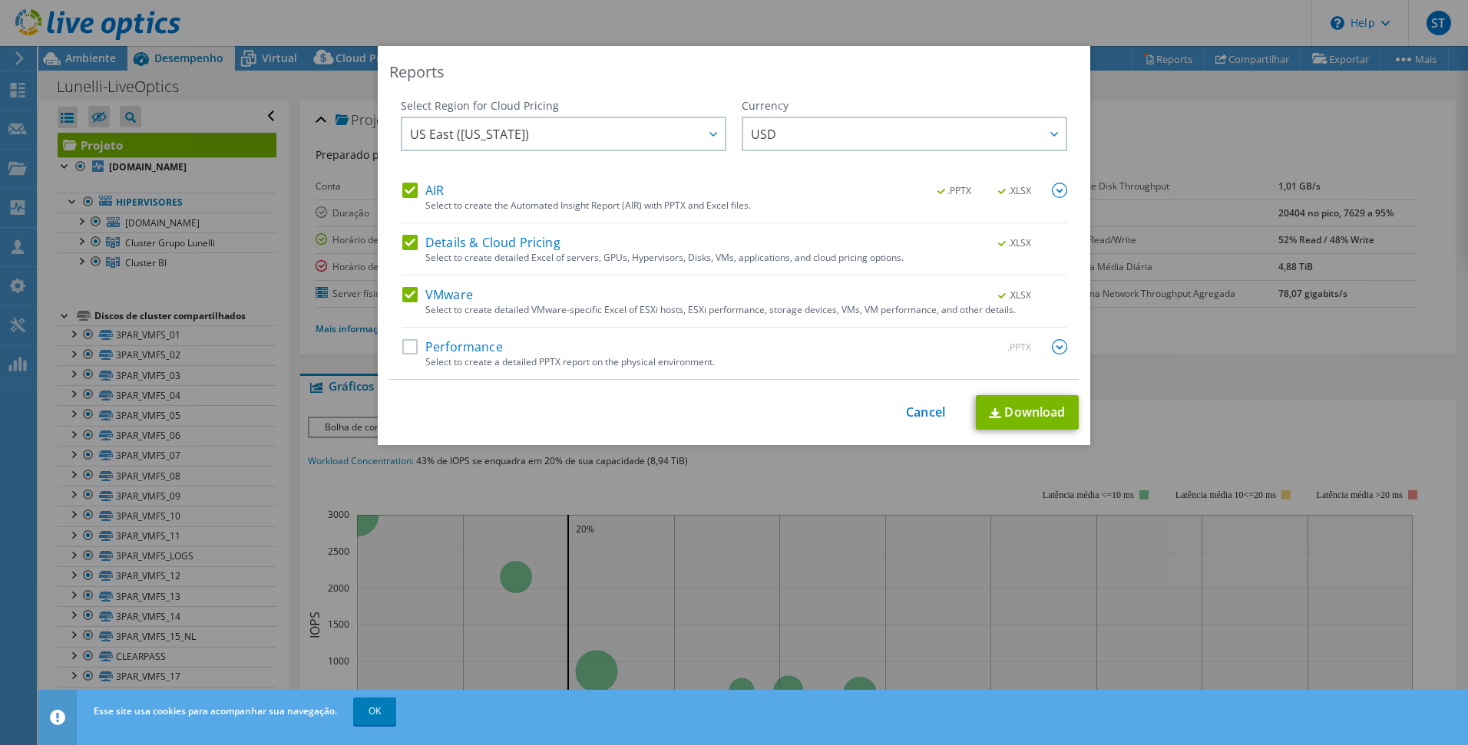
click at [491, 244] on label "Details & Cloud Pricing" at bounding box center [481, 242] width 158 height 15
click at [0, 0] on input "Details & Cloud Pricing" at bounding box center [0, 0] width 0 height 0
click at [440, 294] on label "VMware" at bounding box center [437, 294] width 71 height 15
click at [0, 0] on input "VMware" at bounding box center [0, 0] width 0 height 0
click at [445, 355] on label "Performance" at bounding box center [452, 346] width 101 height 15
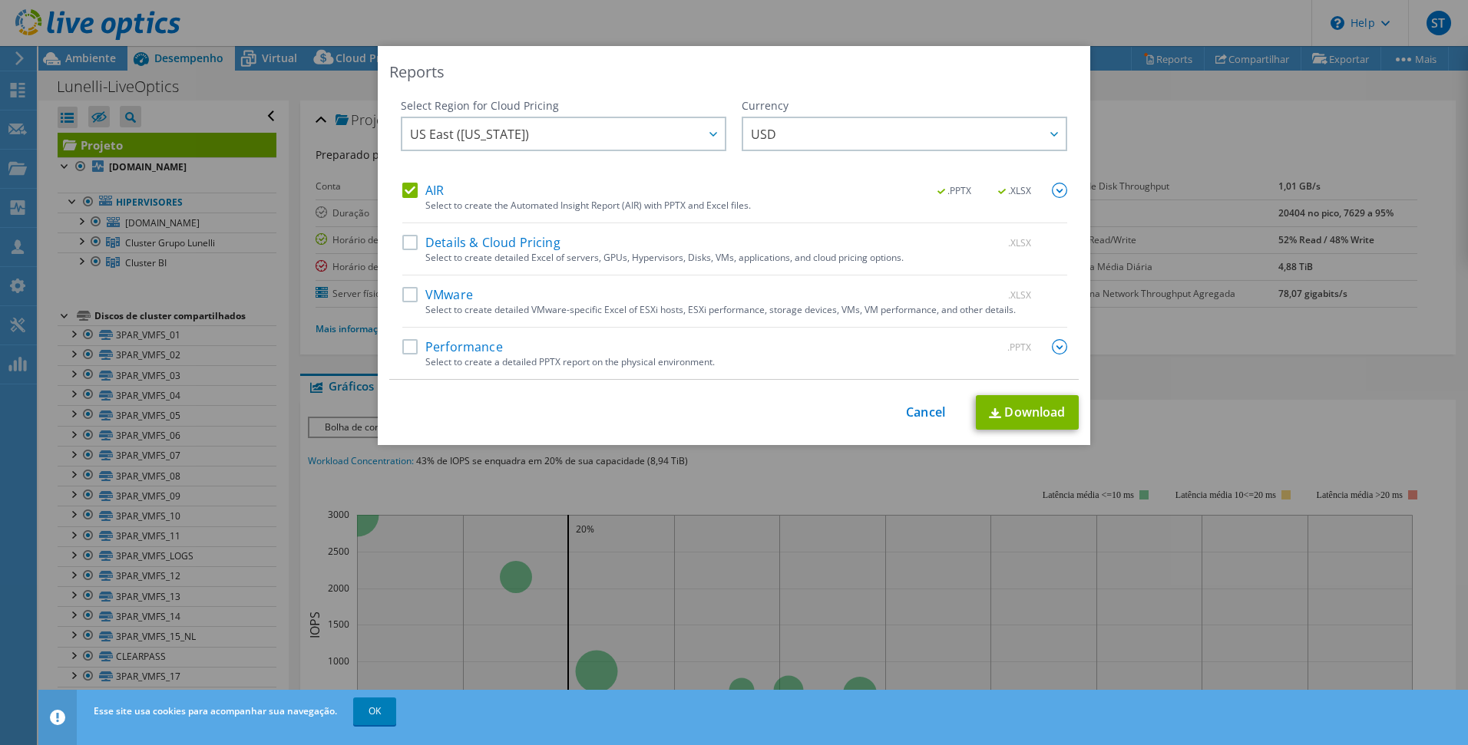
click at [0, 0] on input "Performance" at bounding box center [0, 0] width 0 height 0
click at [1006, 418] on link "Download" at bounding box center [1027, 412] width 103 height 35
